Goal: Task Accomplishment & Management: Complete application form

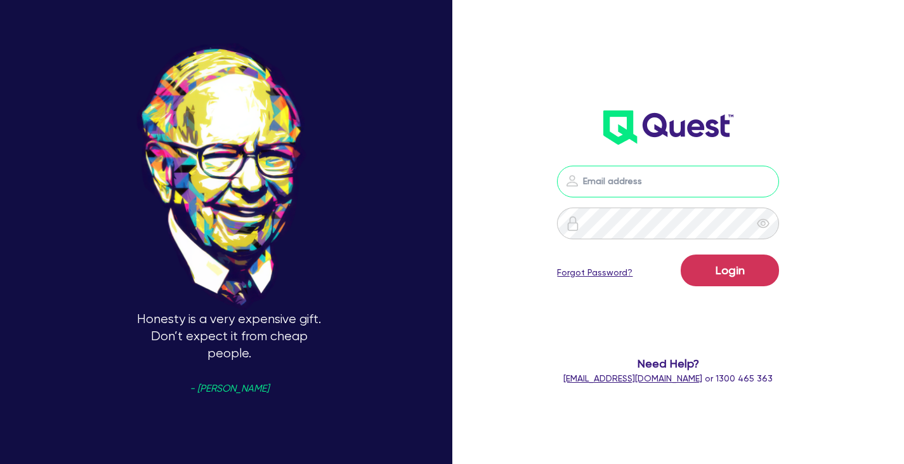
type input "[PERSON_NAME][EMAIL_ADDRESS][DOMAIN_NAME]"
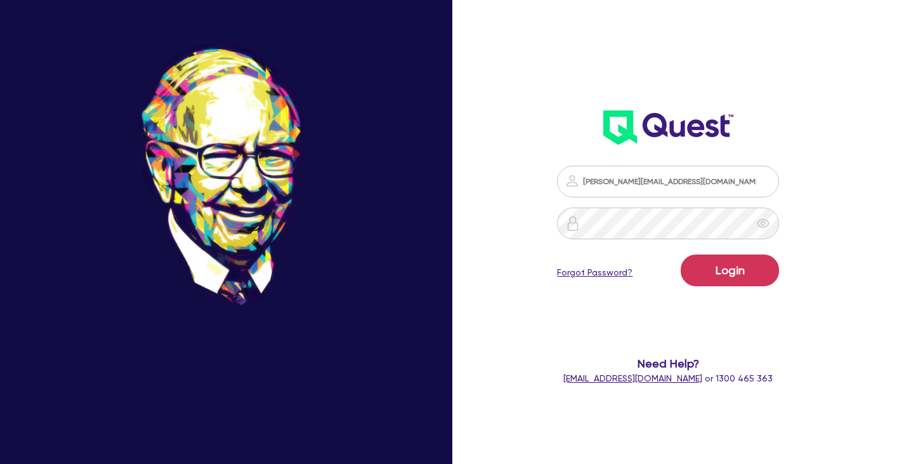
click at [702, 252] on form "[PERSON_NAME][EMAIL_ADDRESS][DOMAIN_NAME] Login Forgot Password? Need Help? [EM…" at bounding box center [669, 276] width 232 height 220
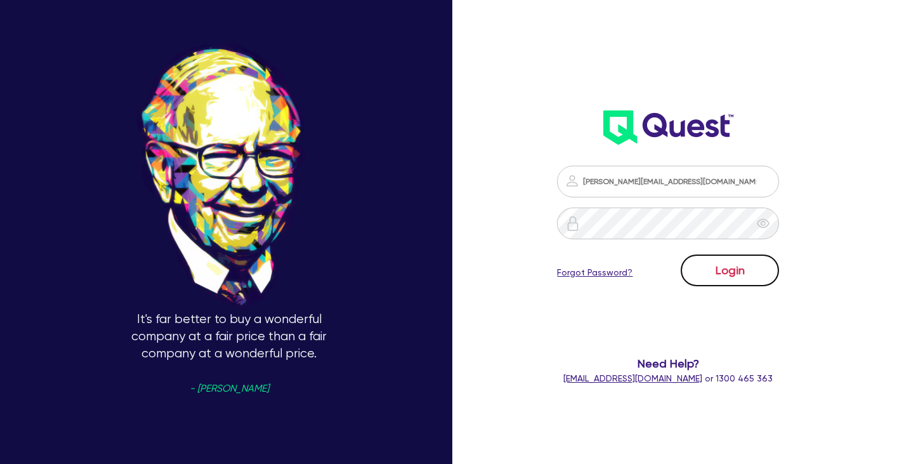
click at [703, 270] on button "Login" at bounding box center [730, 270] width 98 height 32
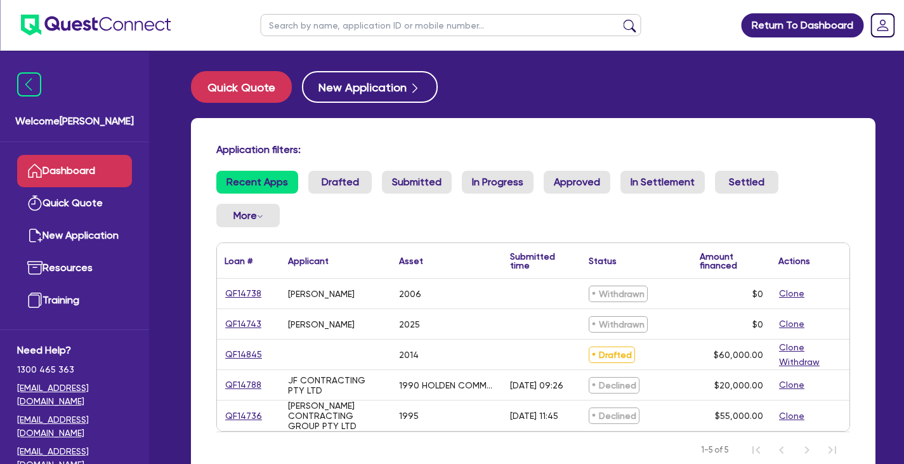
click at [353, 223] on ul "Recent Apps Drafted Submitted In Progress Approved In Settlement Settled More W…" at bounding box center [533, 204] width 634 height 67
drag, startPoint x: 329, startPoint y: 221, endPoint x: 220, endPoint y: 138, distance: 137.2
click at [220, 138] on div "Application filters: Recent Apps Drafted Submitted In Progress Approved In Sett…" at bounding box center [533, 305] width 685 height 374
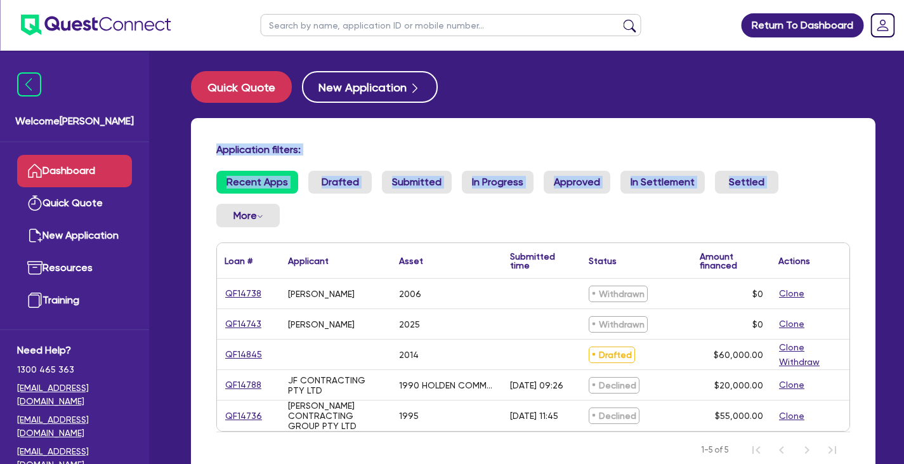
drag, startPoint x: 204, startPoint y: 147, endPoint x: 393, endPoint y: 256, distance: 217.5
click at [393, 256] on div "Application filters: Recent Apps Drafted Submitted In Progress Approved In Sett…" at bounding box center [533, 305] width 685 height 374
click at [331, 233] on ul "Recent Apps Drafted Submitted In Progress Approved In Settlement Settled More W…" at bounding box center [533, 204] width 634 height 67
drag, startPoint x: 304, startPoint y: 214, endPoint x: 188, endPoint y: 107, distance: 158.0
click at [188, 107] on div "Quick Quote New Application Application filters: Recent Apps Drafted Submitted …" at bounding box center [533, 289] width 723 height 437
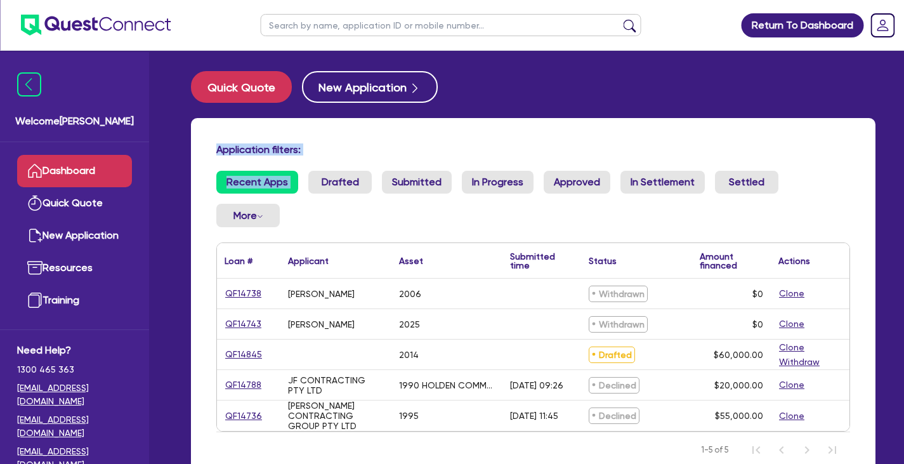
click at [188, 107] on div "Quick Quote New Application Application filters: Recent Apps Drafted Submitted …" at bounding box center [533, 289] width 723 height 437
click at [209, 150] on div "Application filters:" at bounding box center [533, 151] width 653 height 17
click at [572, 146] on h4 "Application filters:" at bounding box center [533, 149] width 634 height 12
